Goal: Information Seeking & Learning: Learn about a topic

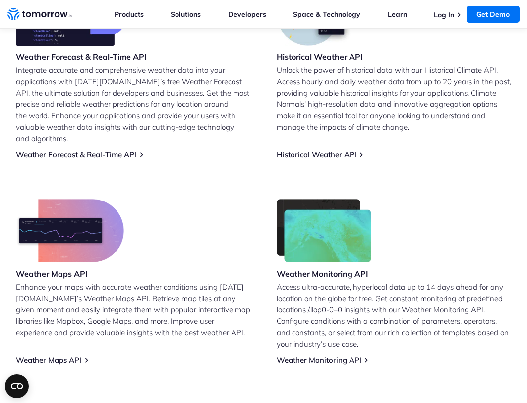
scroll to position [447, 0]
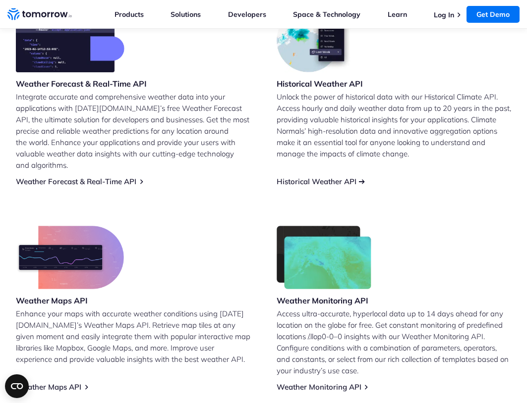
click at [320, 181] on link "Historical Weather API" at bounding box center [317, 181] width 80 height 9
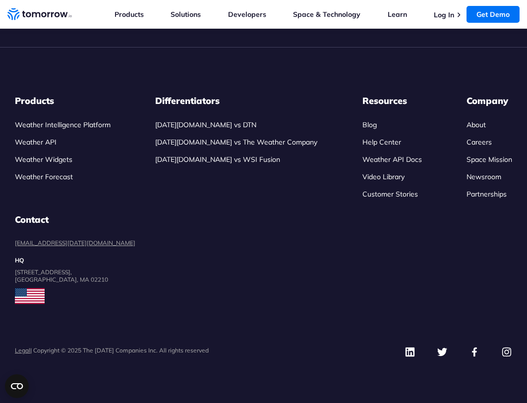
scroll to position [2380, 0]
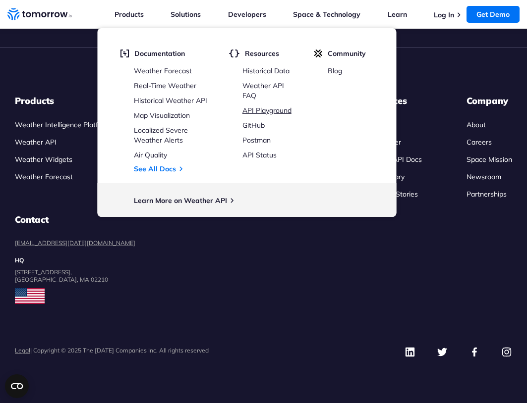
click at [263, 110] on link "API Playground" at bounding box center [266, 110] width 49 height 9
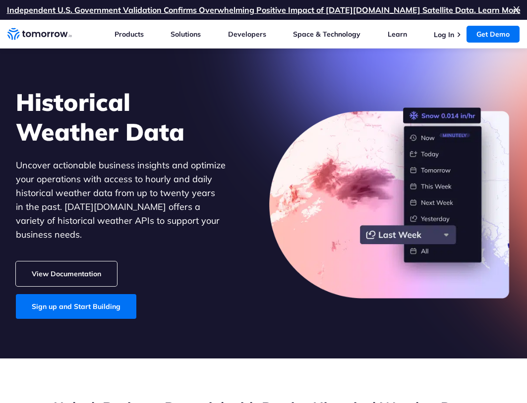
scroll to position [3025, 0]
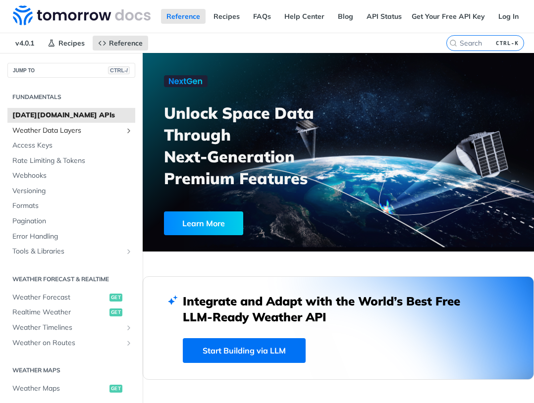
click at [125, 129] on icon "Show subpages for Weather Data Layers" at bounding box center [129, 131] width 8 height 8
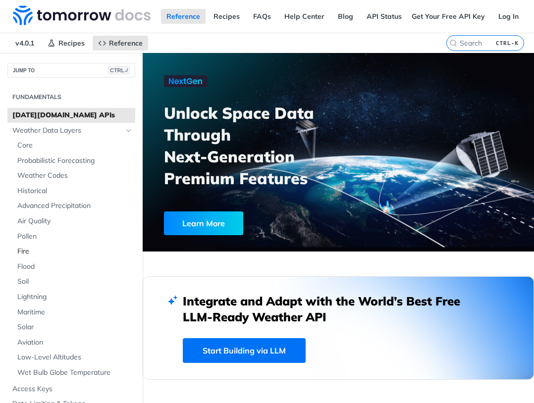
click at [22, 253] on span "Fire" at bounding box center [74, 252] width 115 height 10
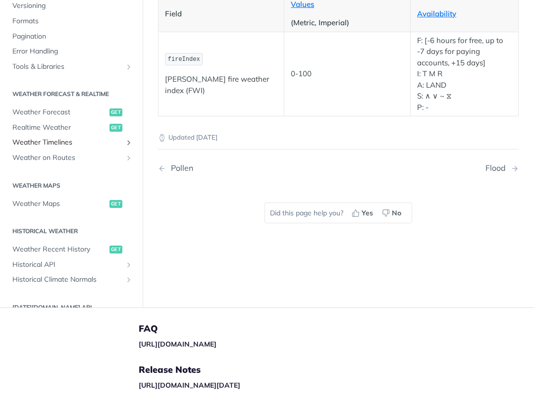
scroll to position [297, 0]
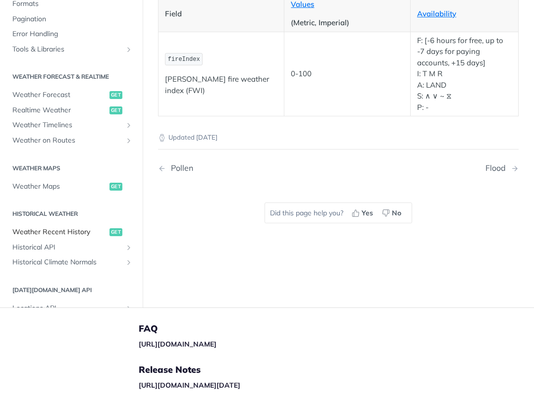
click at [49, 235] on span "Weather Recent History" at bounding box center [59, 233] width 95 height 10
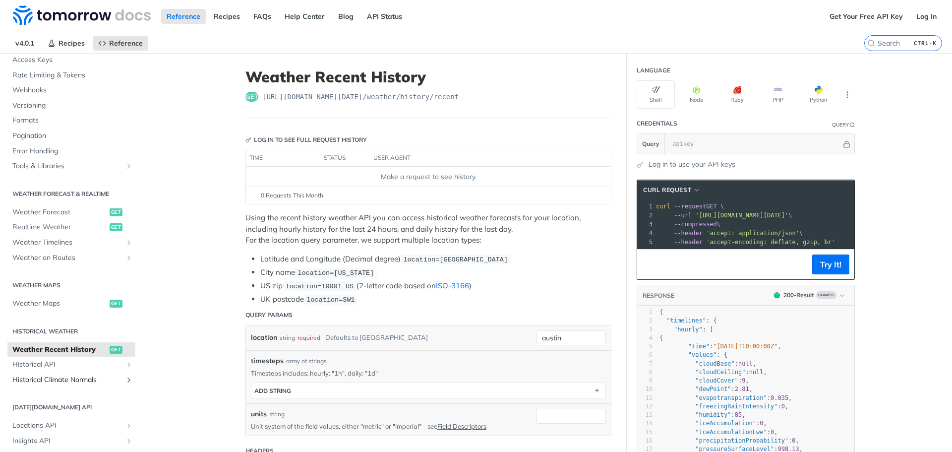
scroll to position [103, 0]
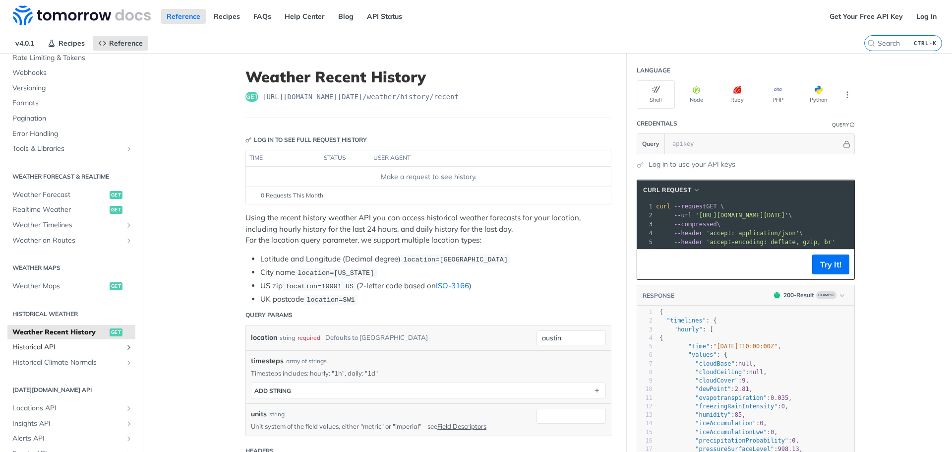
click at [55, 344] on span "Historical API" at bounding box center [67, 347] width 110 height 10
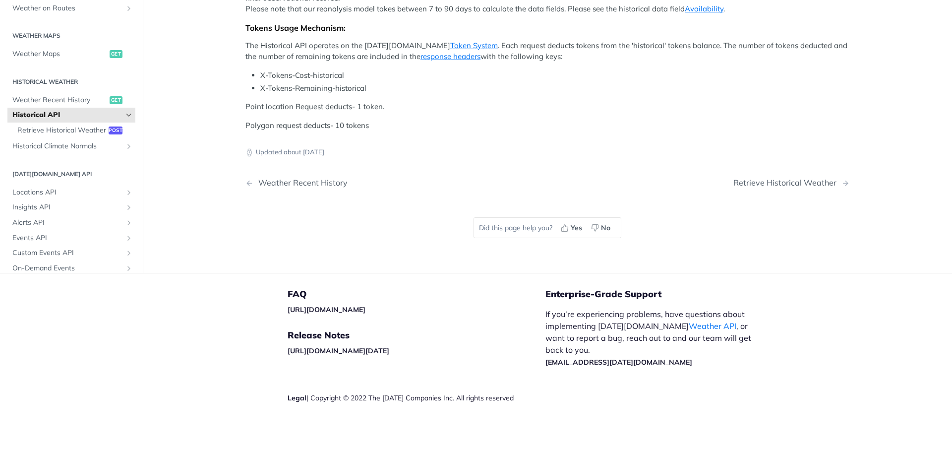
scroll to position [446, 0]
click at [51, 135] on span "Retrieve Historical Weather" at bounding box center [61, 130] width 89 height 10
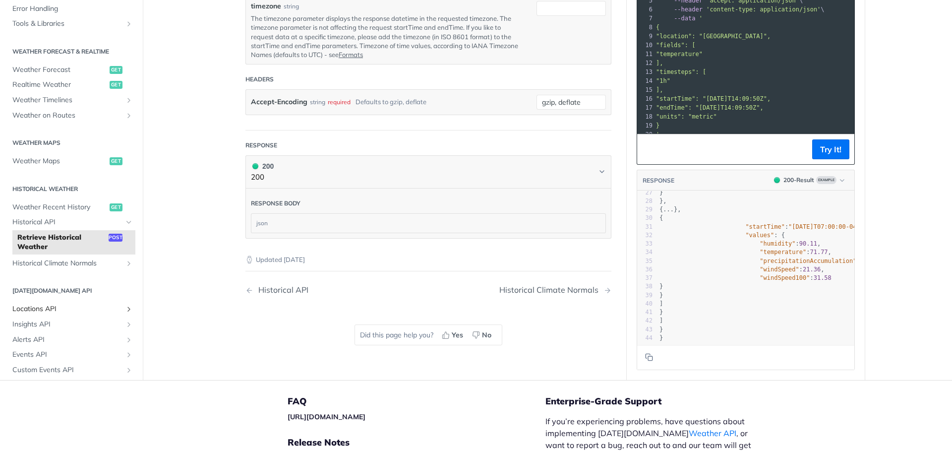
click at [51, 309] on span "Locations API" at bounding box center [67, 309] width 110 height 10
